Goal: Navigation & Orientation: Find specific page/section

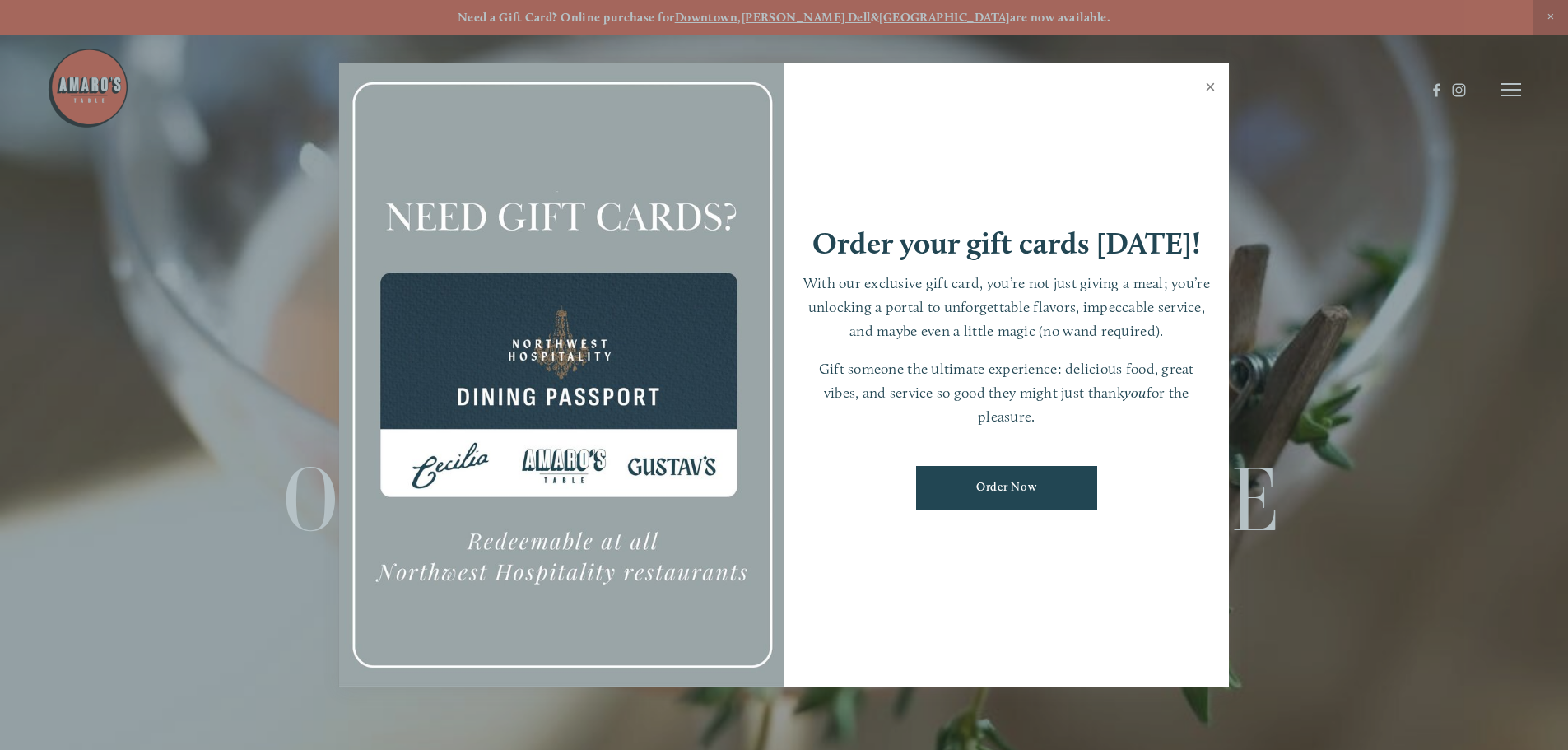
click at [1210, 85] on link "Close" at bounding box center [1210, 89] width 32 height 47
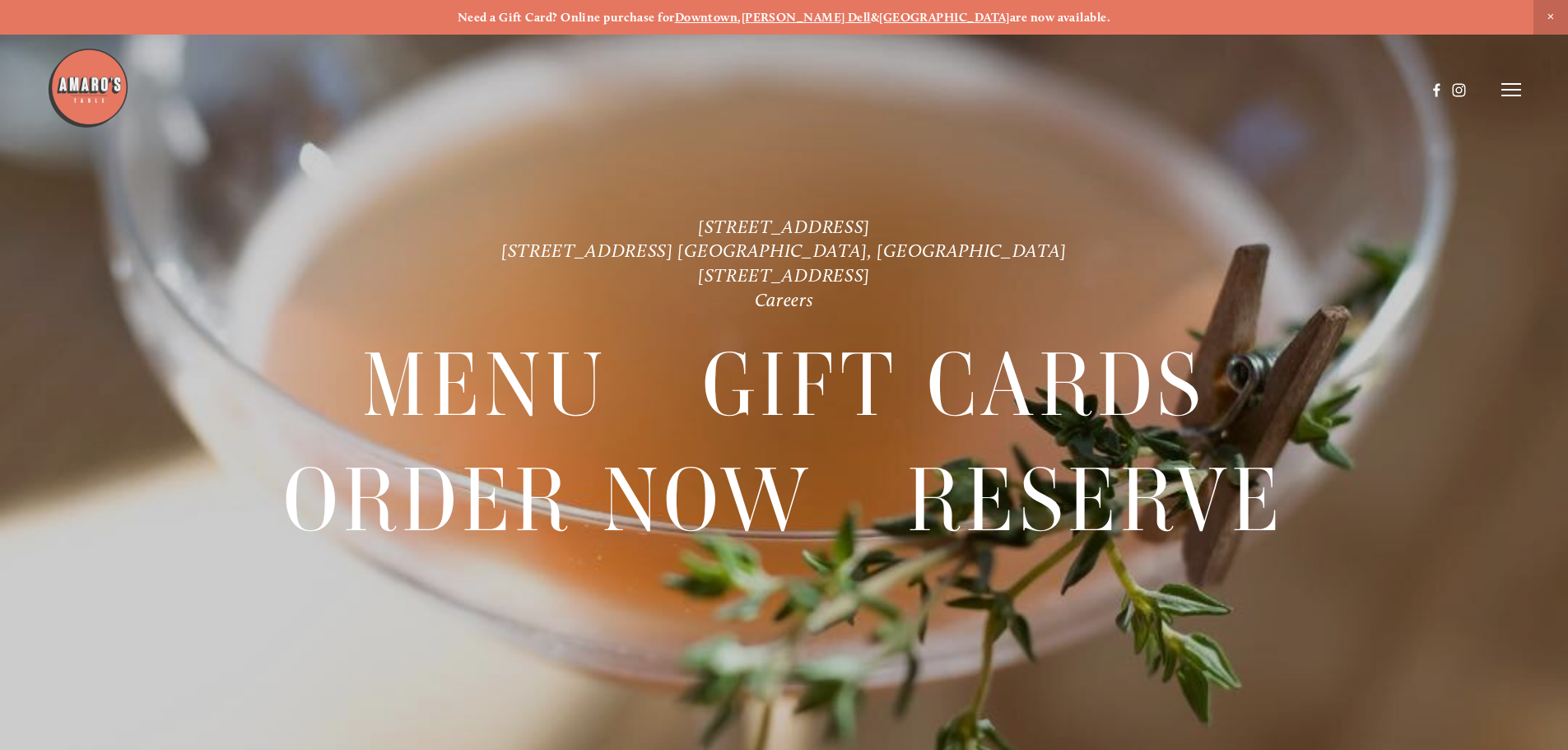
click at [1510, 79] on header "Menu Order Now Visit Gallery 0" at bounding box center [784, 89] width 1474 height 179
click at [1510, 91] on icon at bounding box center [1511, 89] width 19 height 15
click at [1173, 82] on span "Menu" at bounding box center [1165, 89] width 34 height 16
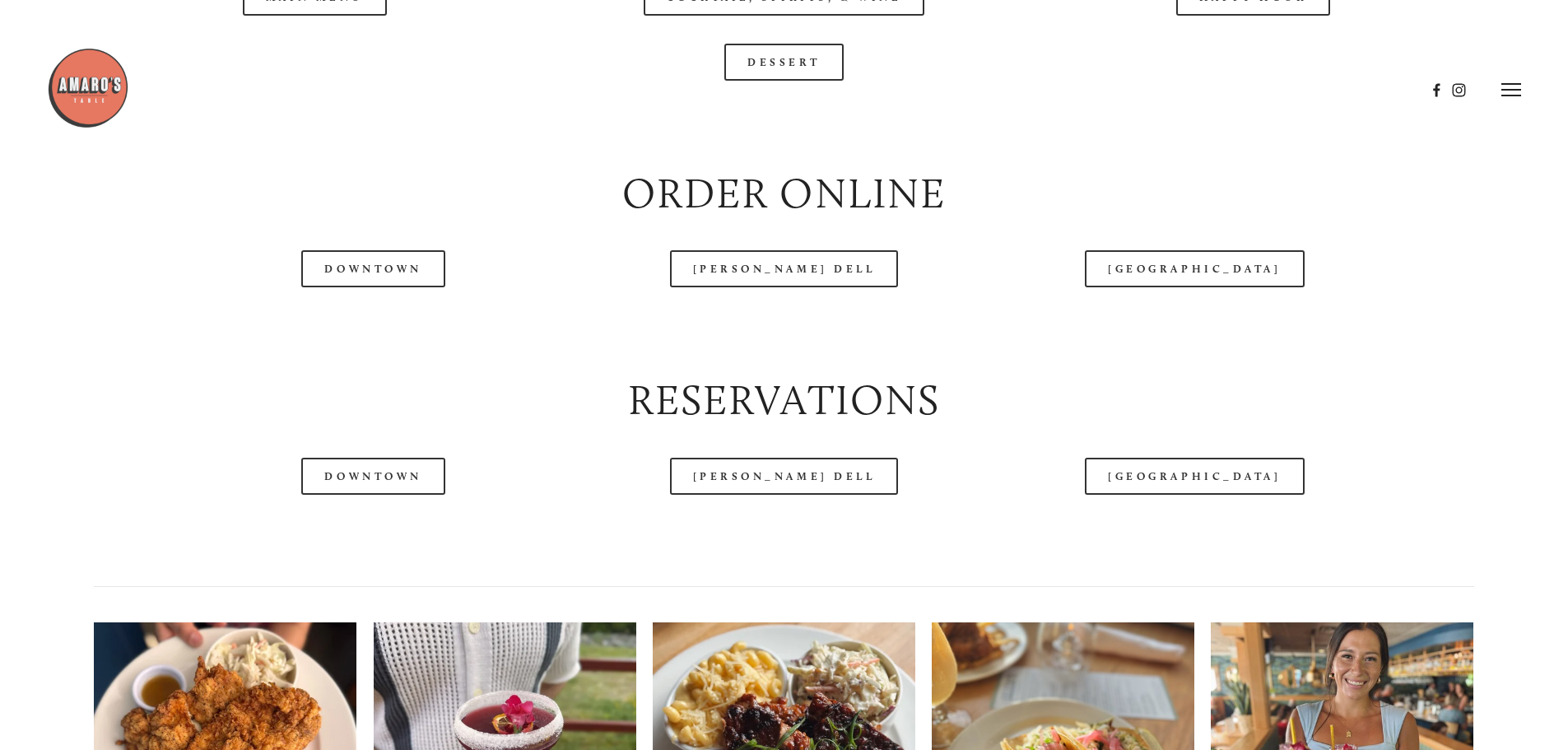
scroll to position [1976, 0]
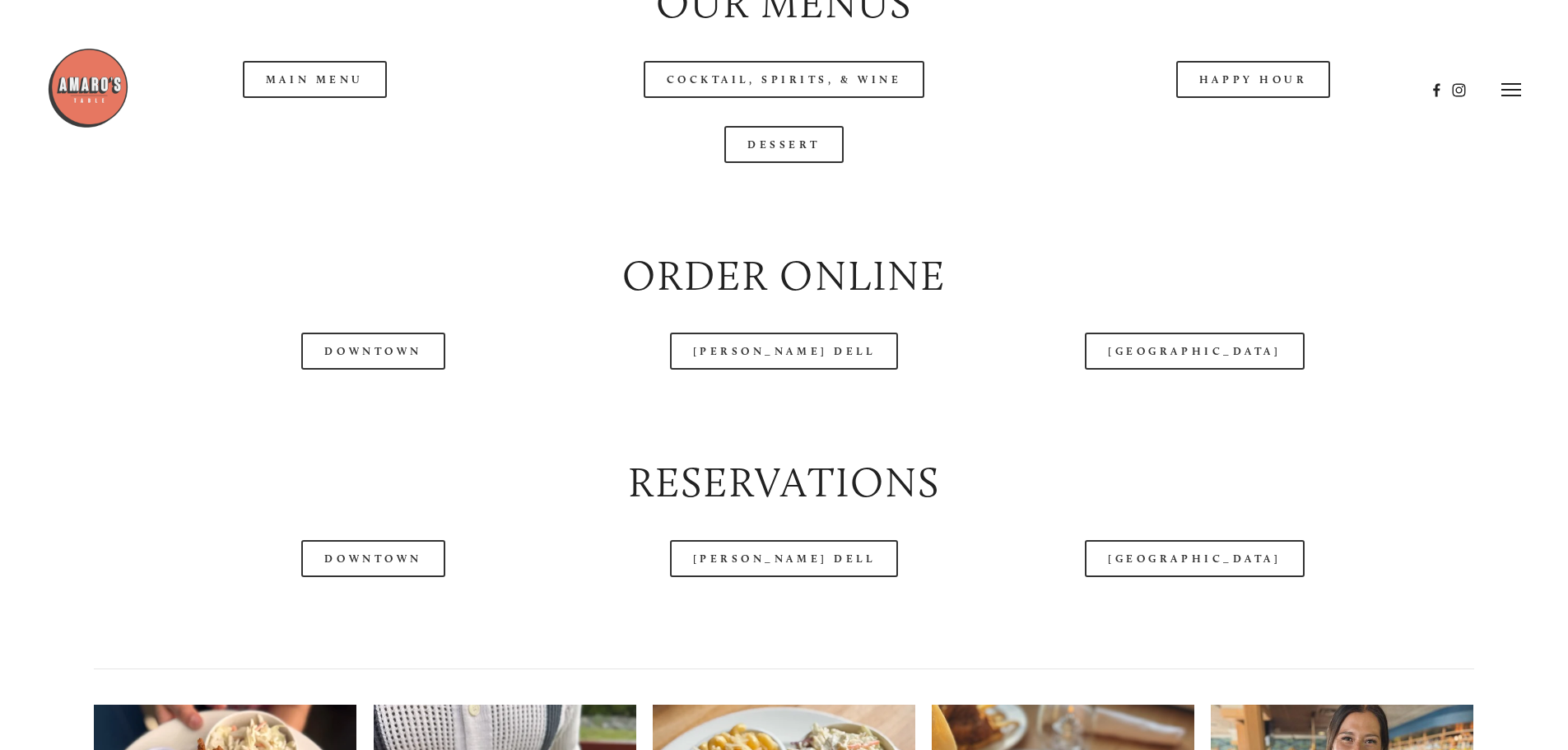
click at [323, 143] on header "Menu Order Now Visit Gallery 0" at bounding box center [784, 89] width 1474 height 179
click at [331, 135] on header "Menu Order Now Visit Gallery 0" at bounding box center [784, 89] width 1474 height 179
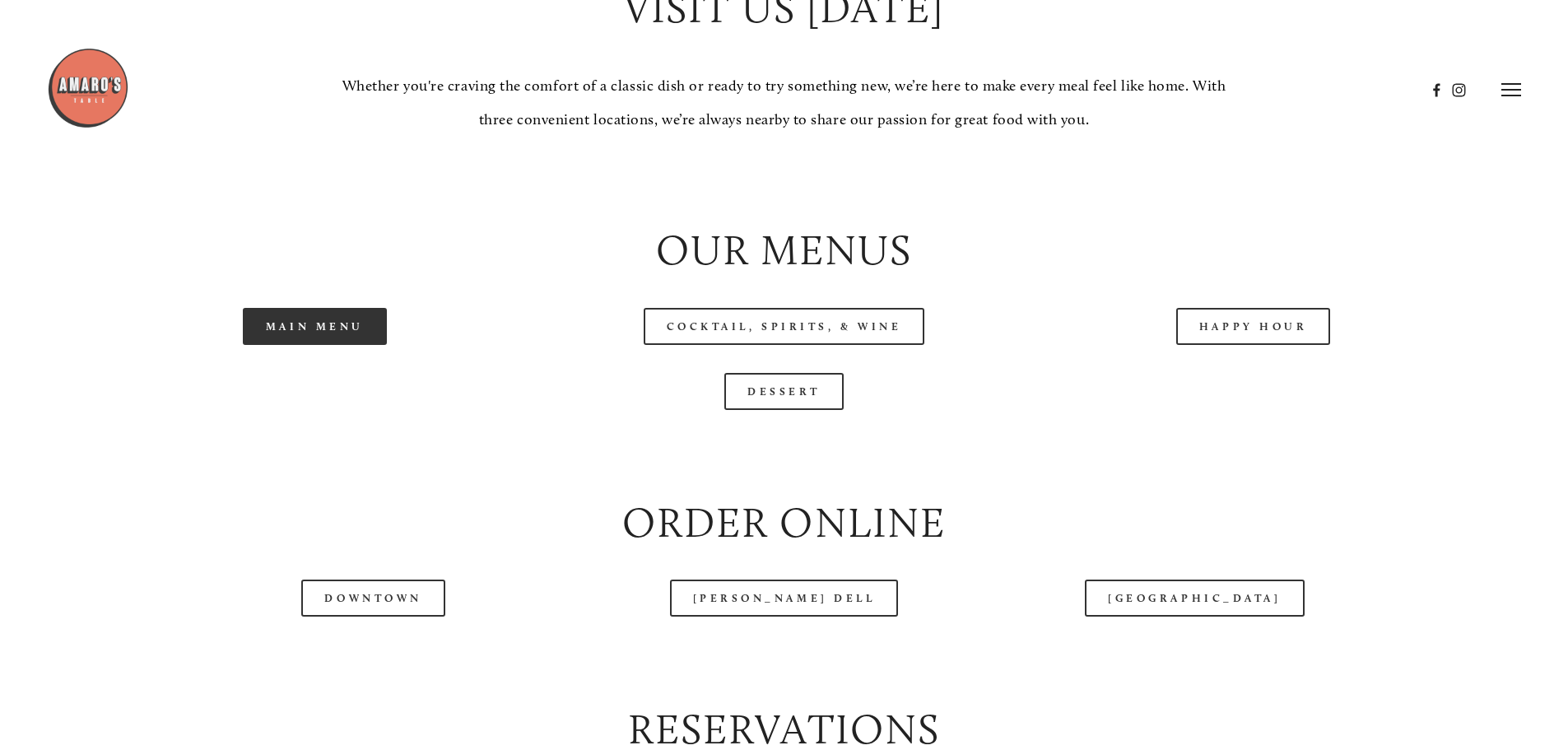
click at [323, 345] on link "Main Menu" at bounding box center [315, 327] width 144 height 37
